Goal: Go to known website: Access a specific website the user already knows

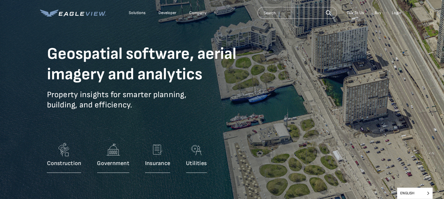
click at [396, 13] on div "Login" at bounding box center [397, 12] width 10 height 5
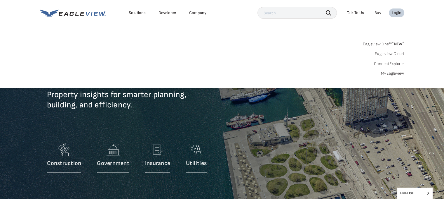
click at [381, 41] on link "Eagleview One™ * NEW *" at bounding box center [383, 43] width 41 height 7
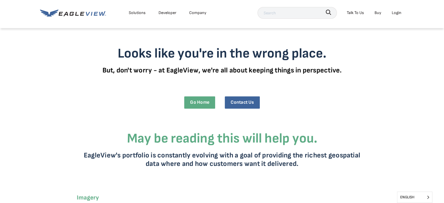
click at [399, 11] on div "Login" at bounding box center [397, 12] width 10 height 7
click at [68, 11] on icon at bounding box center [73, 12] width 66 height 7
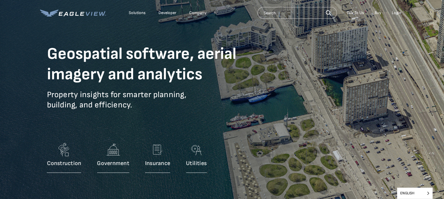
click at [401, 14] on li "Login" at bounding box center [396, 12] width 15 height 9
click at [399, 14] on div "Login" at bounding box center [397, 12] width 10 height 5
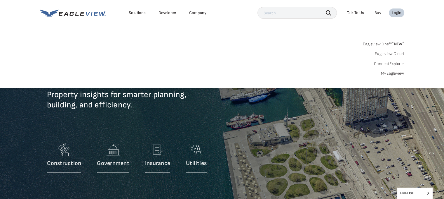
click at [392, 73] on link "MyEagleview" at bounding box center [392, 73] width 23 height 5
